Goal: Information Seeking & Learning: Learn about a topic

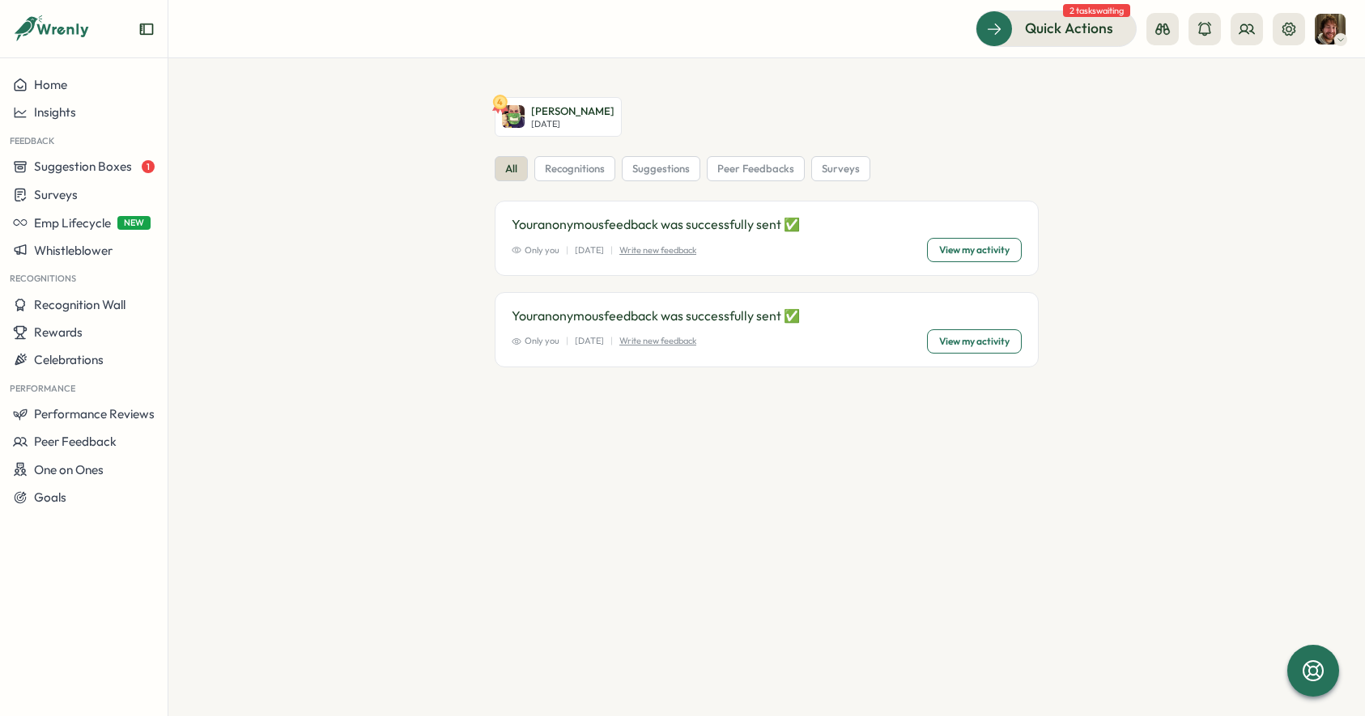
click at [1324, 30] on img at bounding box center [1330, 29] width 31 height 31
click at [1303, 32] on button at bounding box center [1289, 29] width 32 height 32
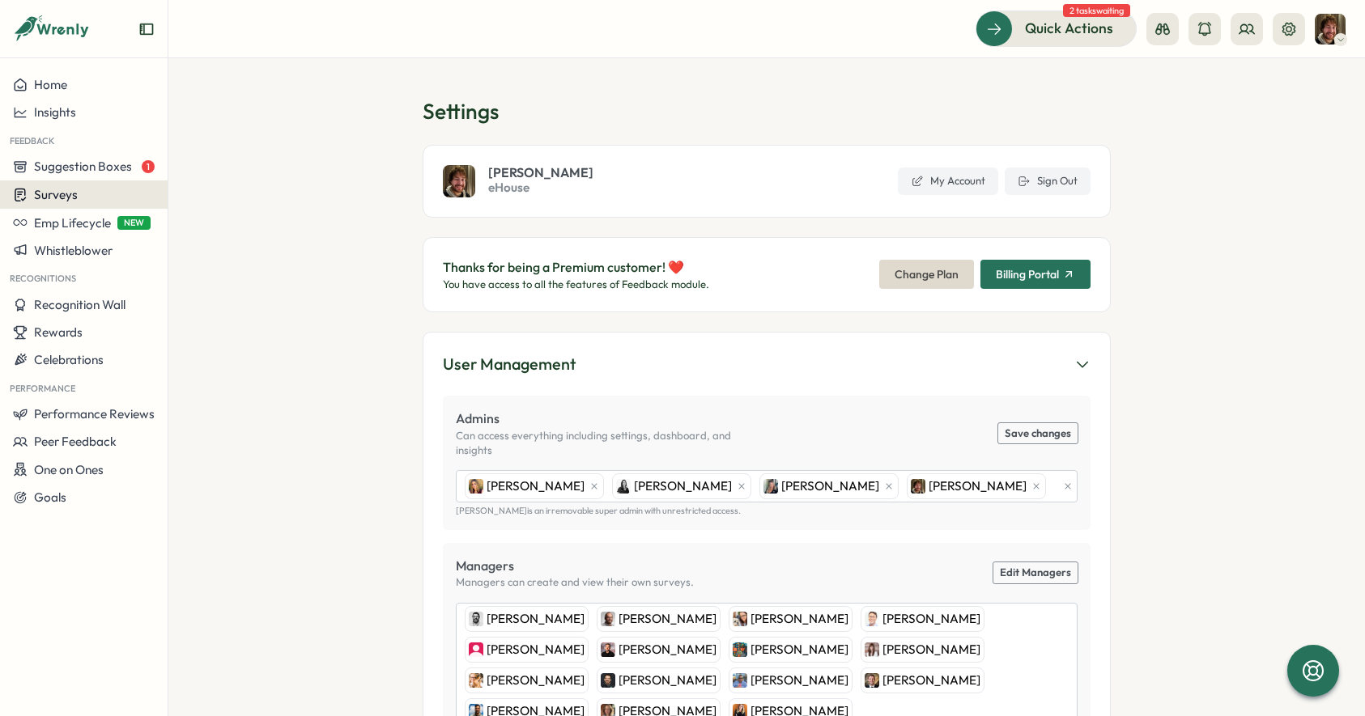
click at [57, 189] on span "Surveys" at bounding box center [56, 194] width 44 height 15
click at [182, 171] on div "Insights" at bounding box center [232, 164] width 121 height 18
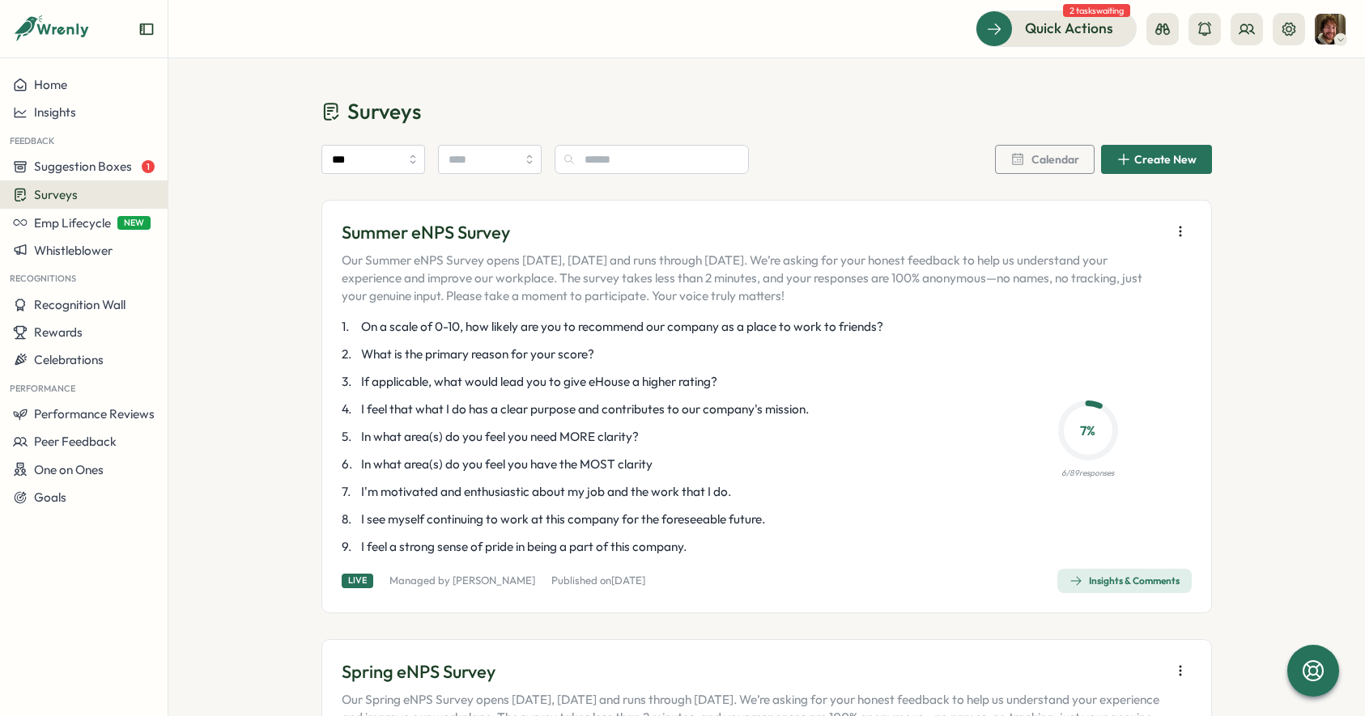
click at [1127, 583] on div "Insights & Comments" at bounding box center [1124, 581] width 110 height 13
